Goal: Find specific page/section: Find specific page/section

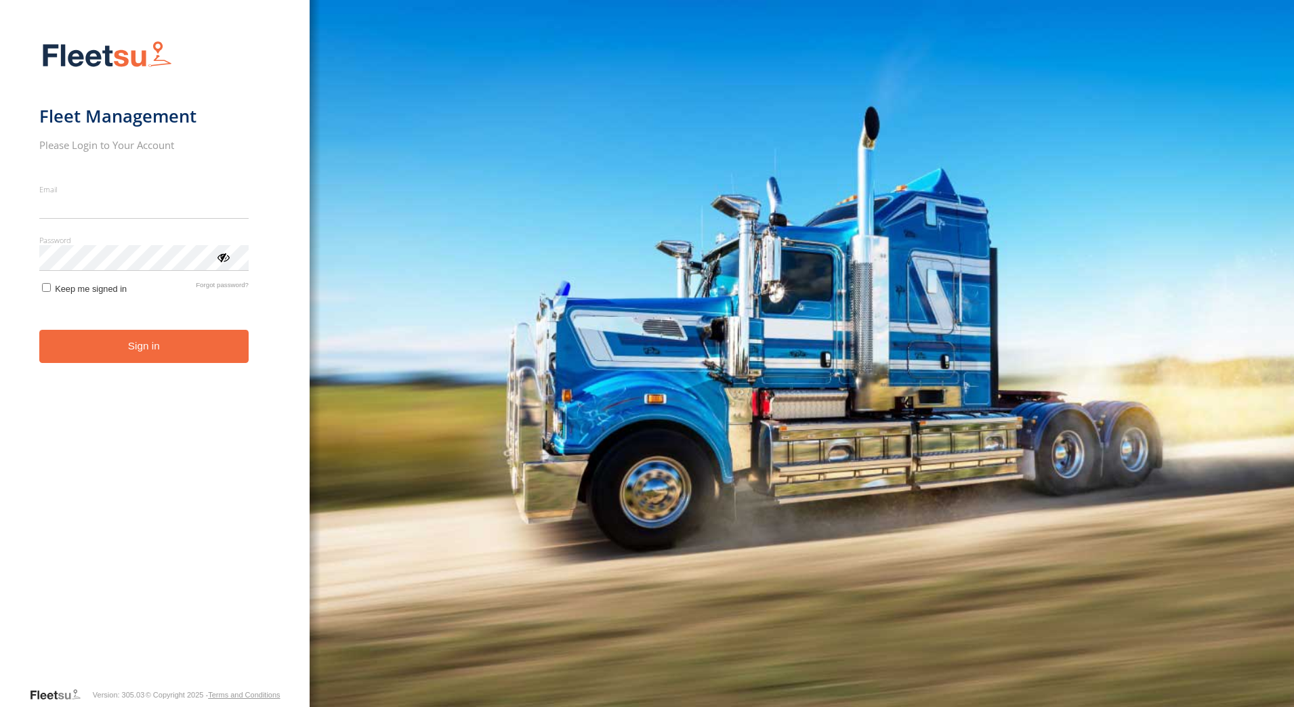
type input "**********"
click at [119, 350] on button "Sign in" at bounding box center [143, 346] width 209 height 33
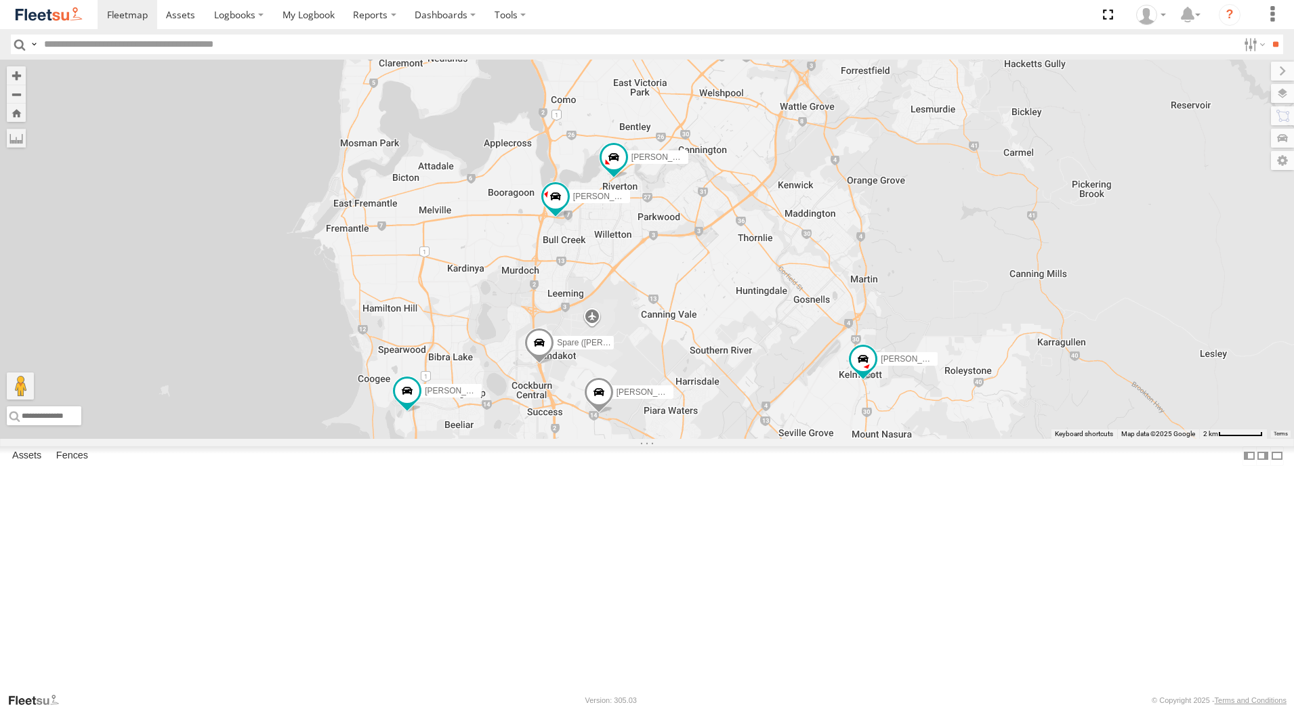
drag, startPoint x: 854, startPoint y: 296, endPoint x: 952, endPoint y: 493, distance: 219.7
click at [952, 439] on div "[PERSON_NAME] - 1IAM429 - 0456 928 [GEOGRAPHIC_DATA][PERSON_NAME] - 1IEJ853 - 0…" at bounding box center [647, 249] width 1294 height 379
